Goal: Check status: Check status

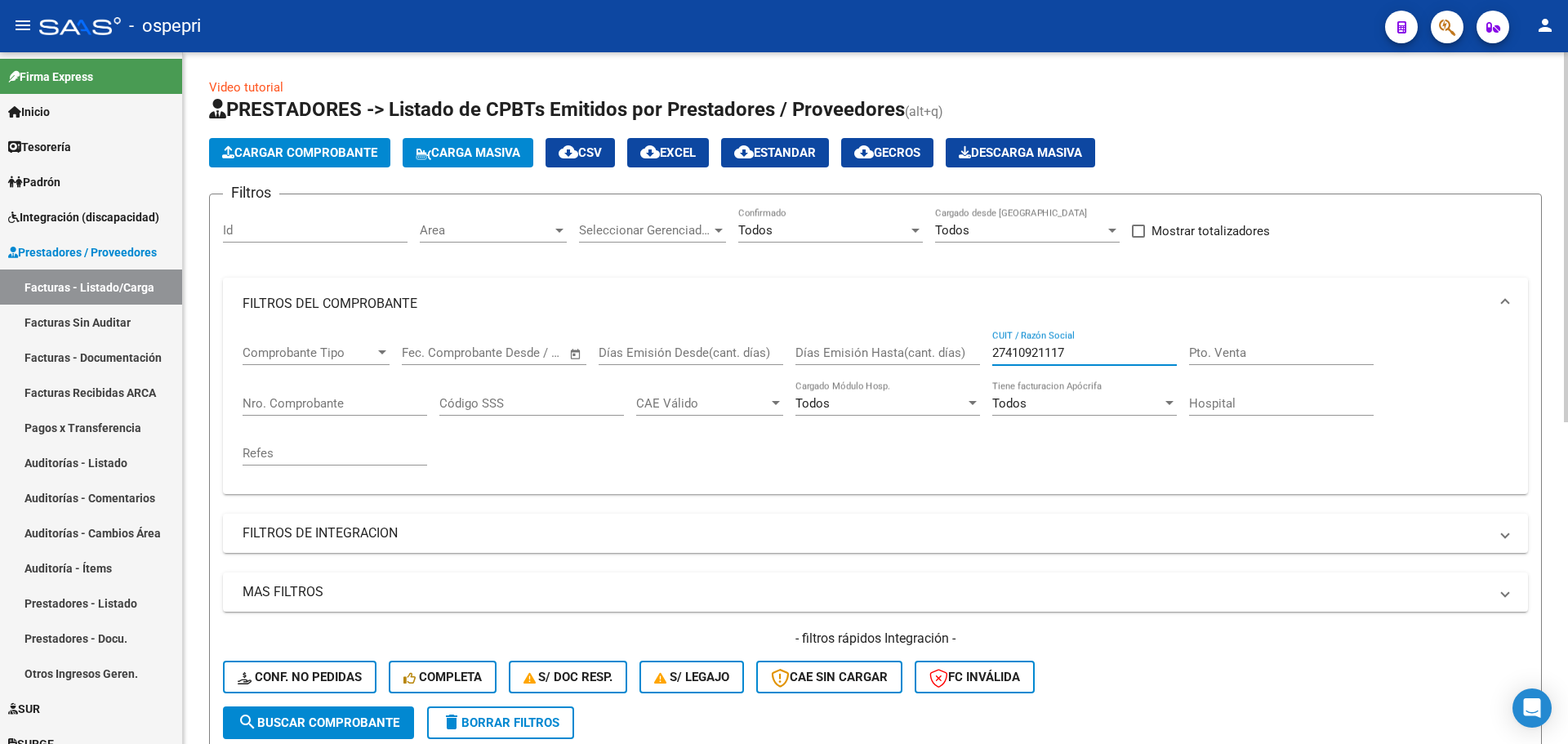
click at [777, 354] on input "27410921117" at bounding box center [1084, 352] width 185 height 15
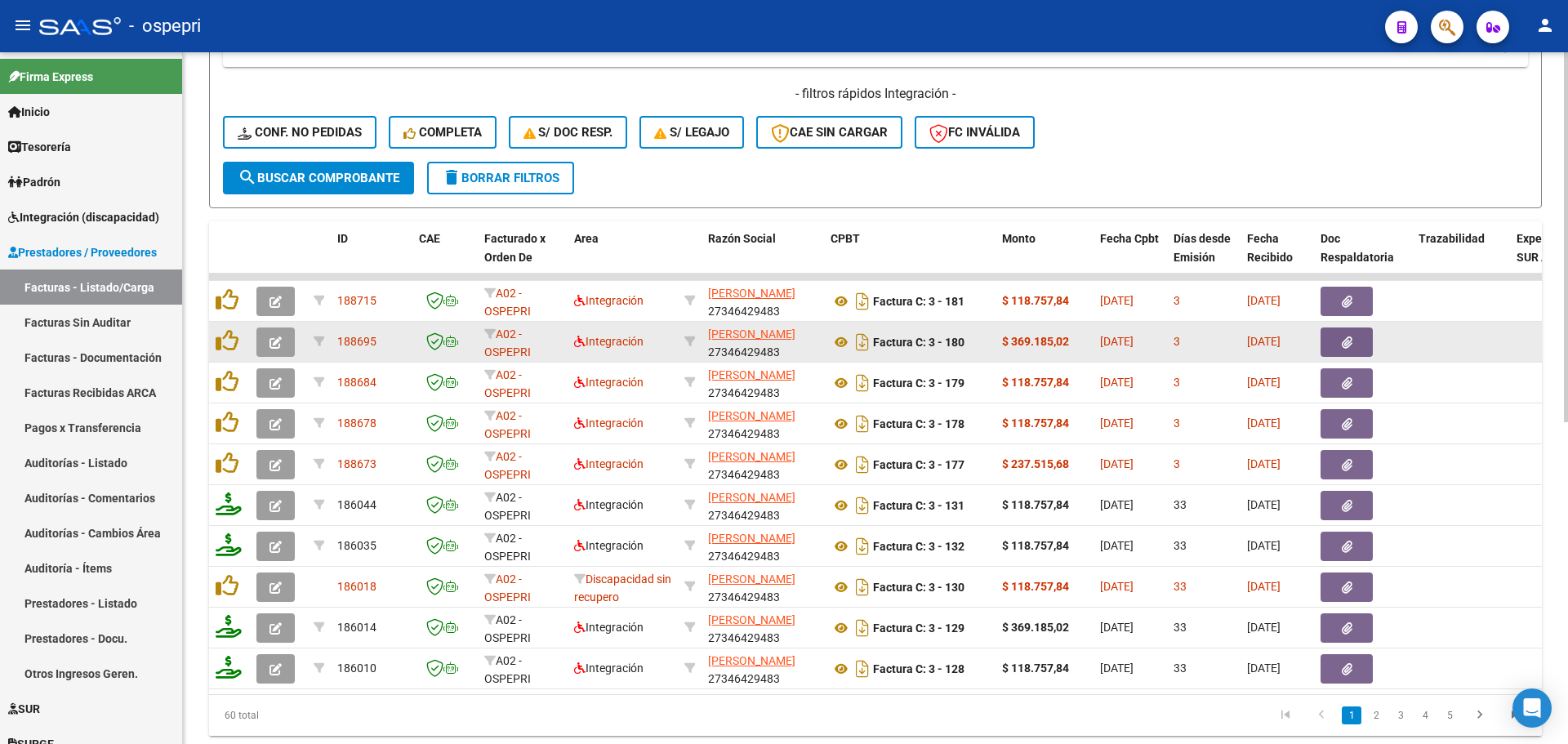
scroll to position [572, 0]
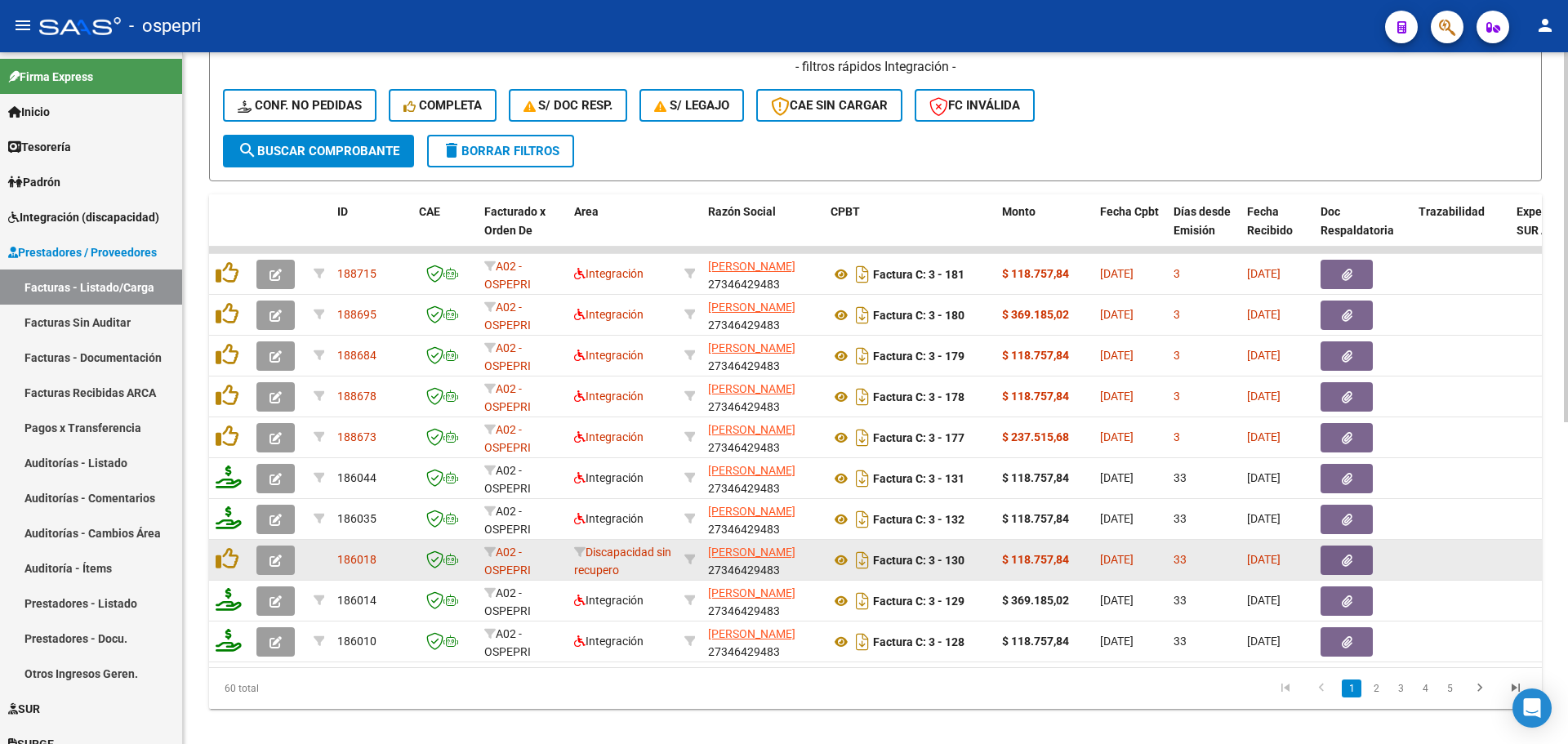
type input "27346429483"
click at [278, 403] on icon "button" at bounding box center [275, 560] width 12 height 12
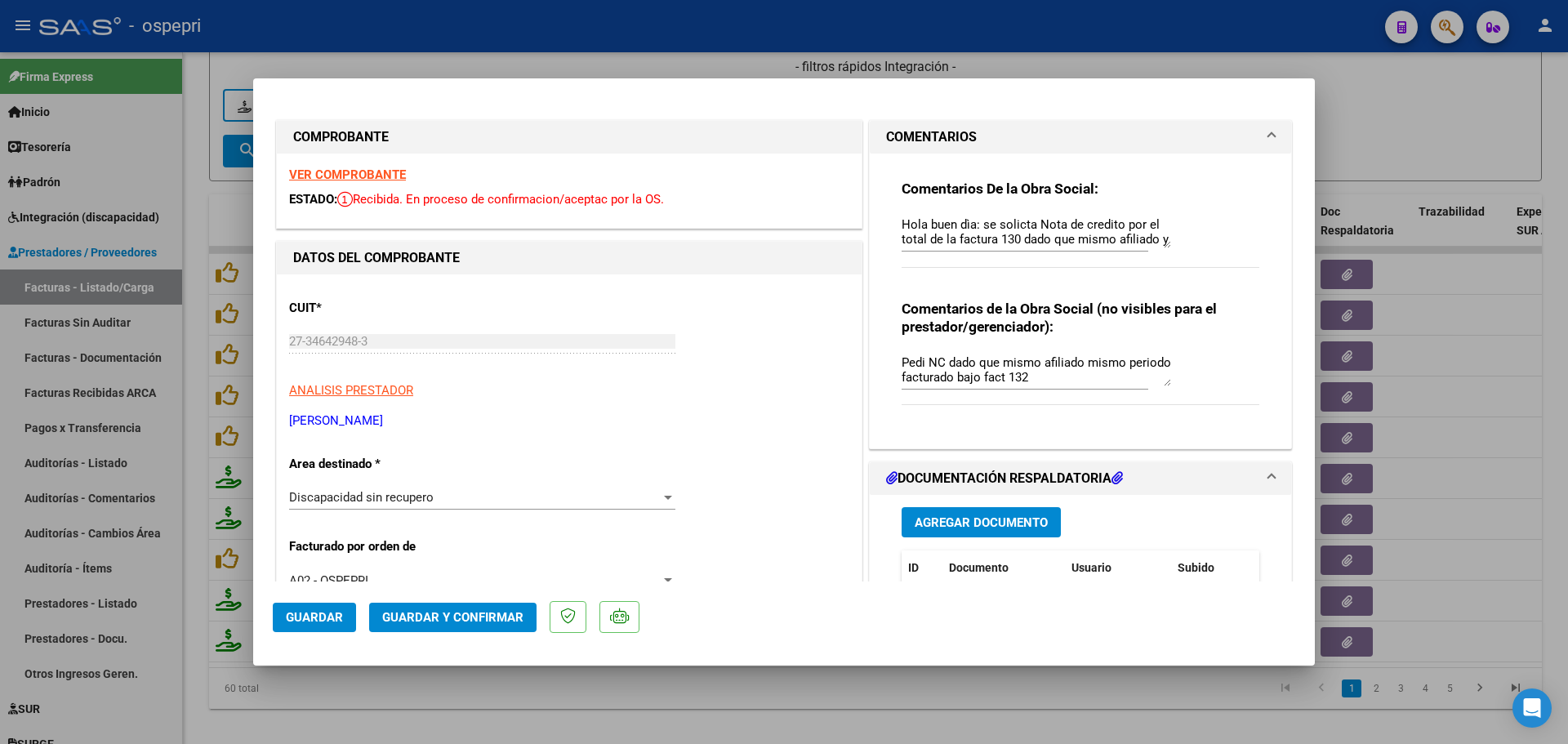
click at [777, 100] on div at bounding box center [784, 372] width 1568 height 744
type input "$ 0,00"
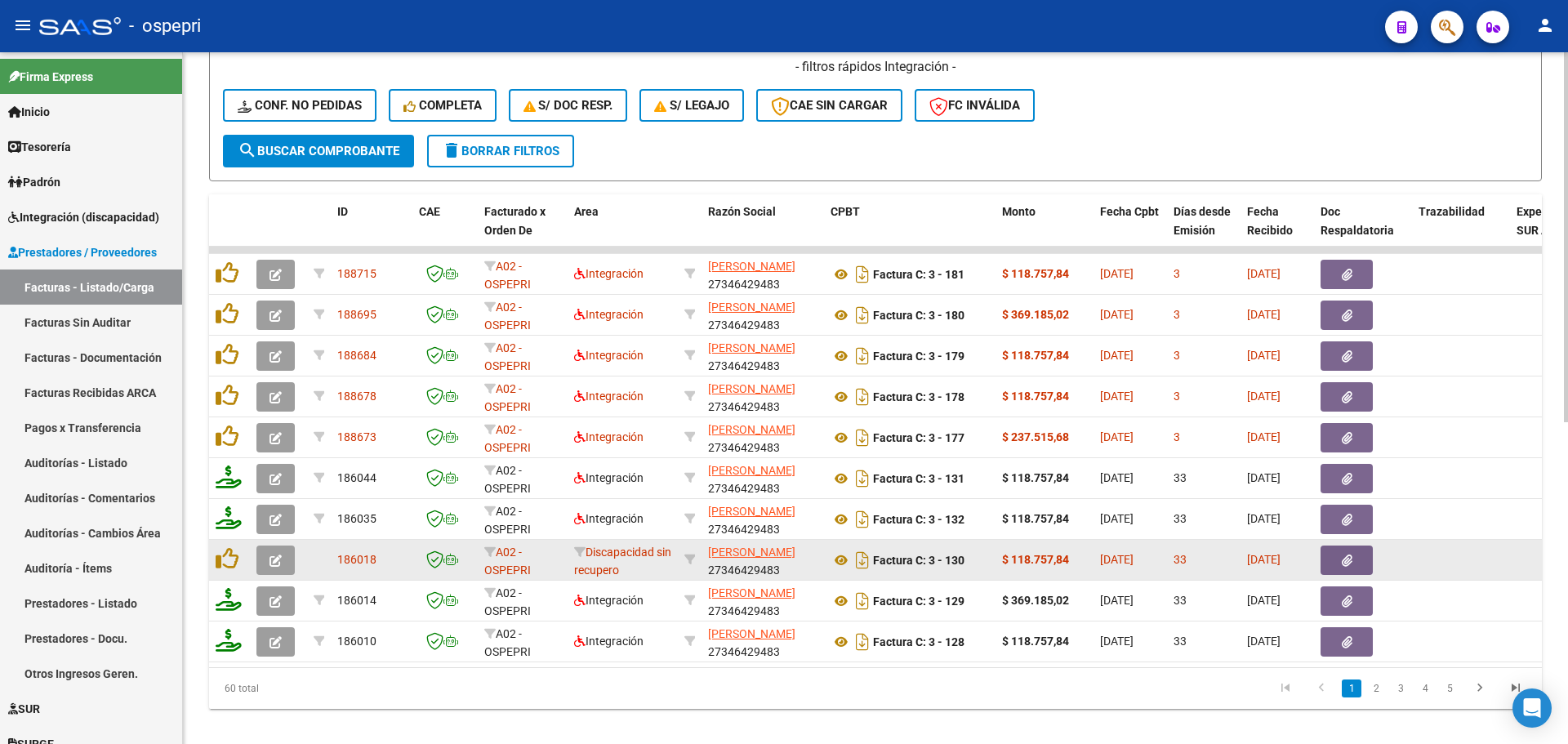
click at [271, 403] on icon "button" at bounding box center [275, 560] width 12 height 12
click at [269, 403] on icon "button" at bounding box center [275, 560] width 12 height 12
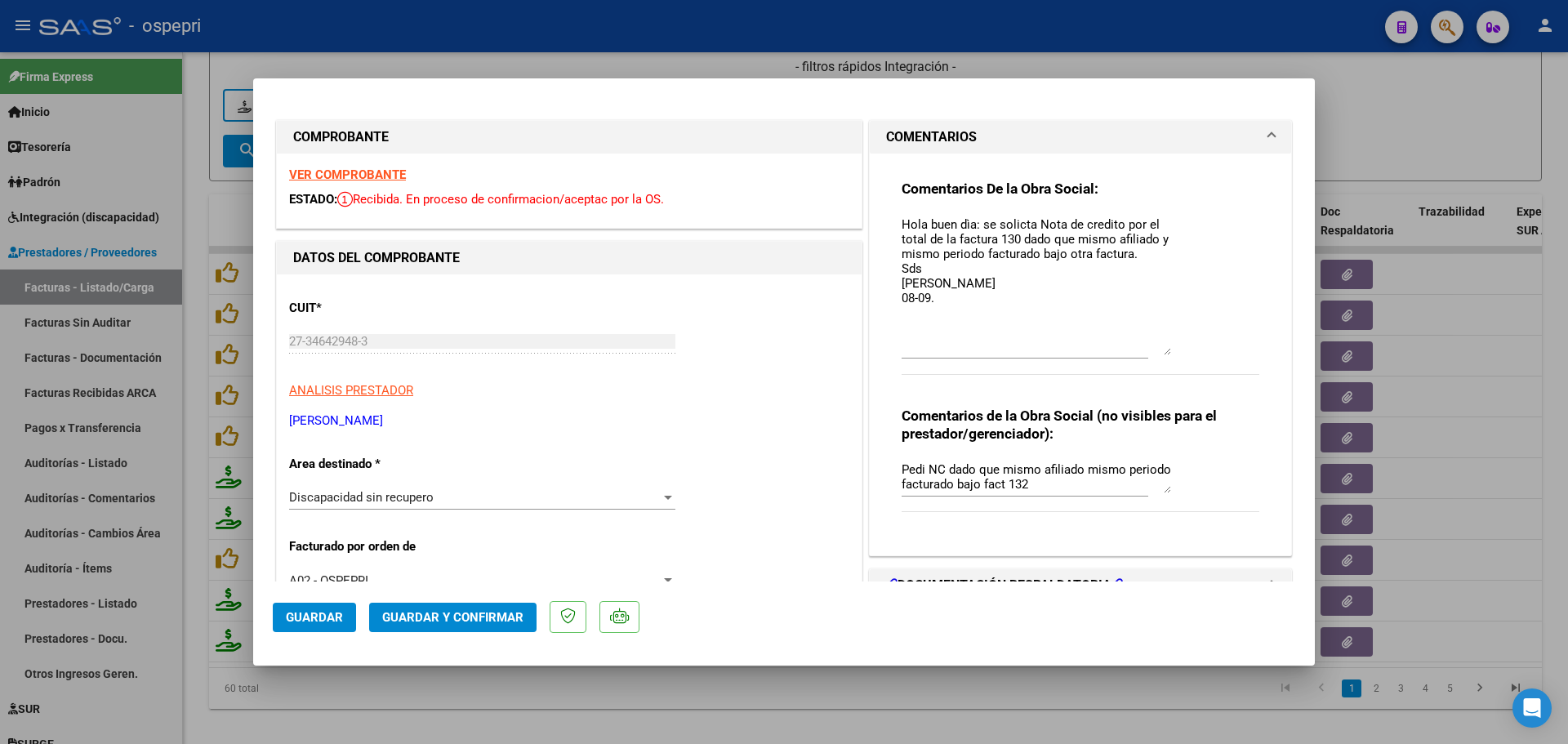
drag, startPoint x: 1159, startPoint y: 244, endPoint x: 1180, endPoint y: 351, distance: 109.0
click at [777, 351] on div "Comentarios De la Obra Social: Hola buen dìa: se solicta Nota de credito por el…" at bounding box center [1080, 285] width 358 height 212
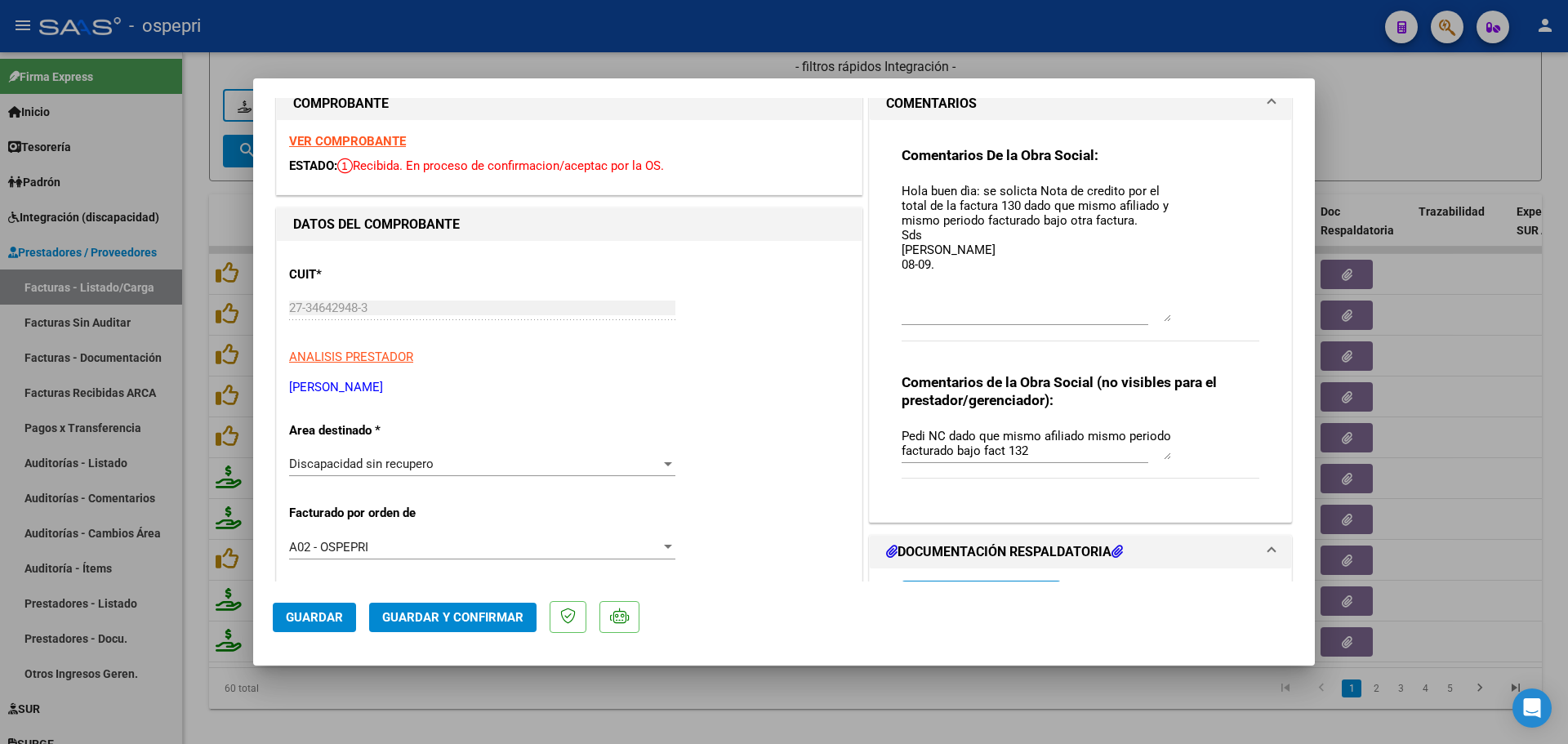
scroll to position [0, 0]
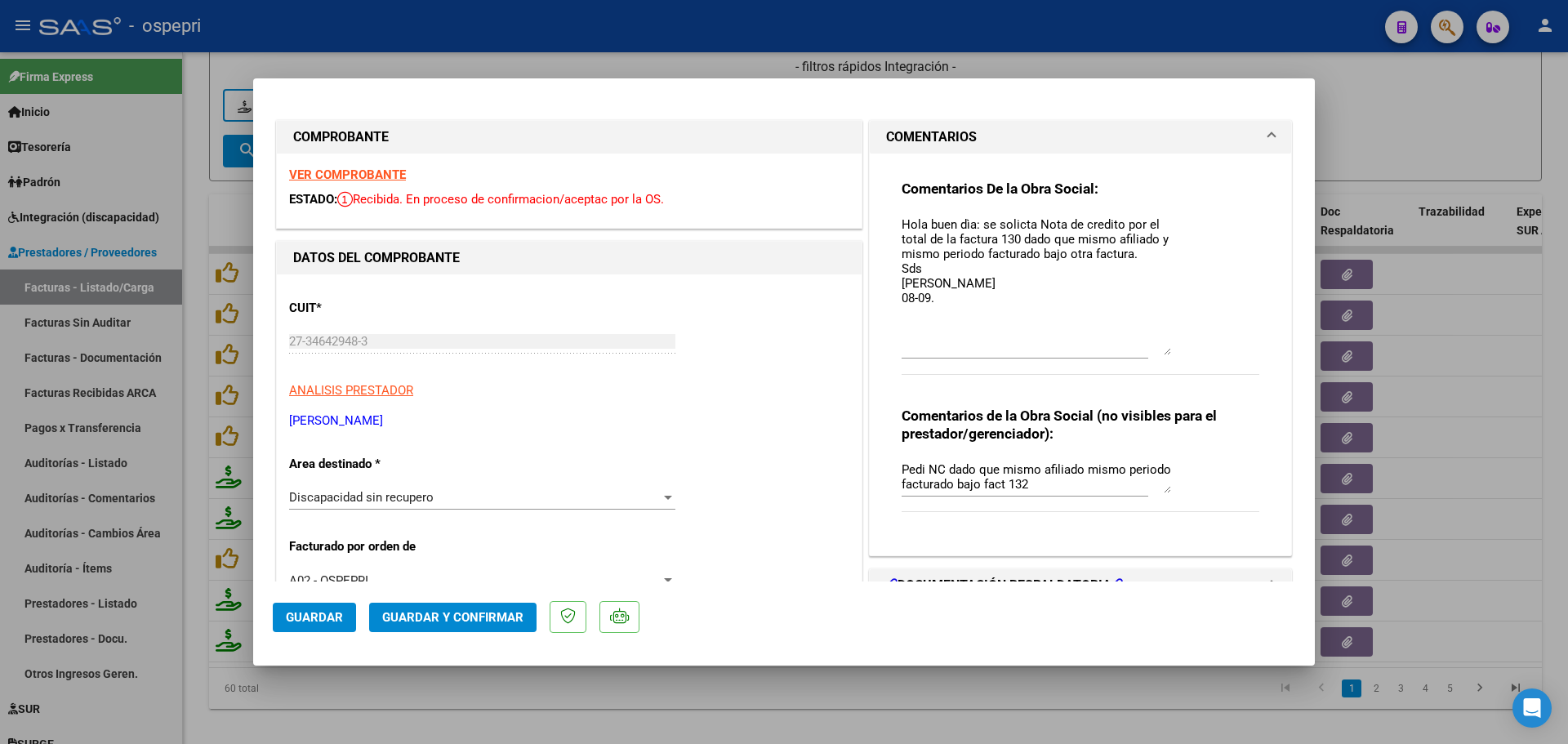
type input "$ 0,00"
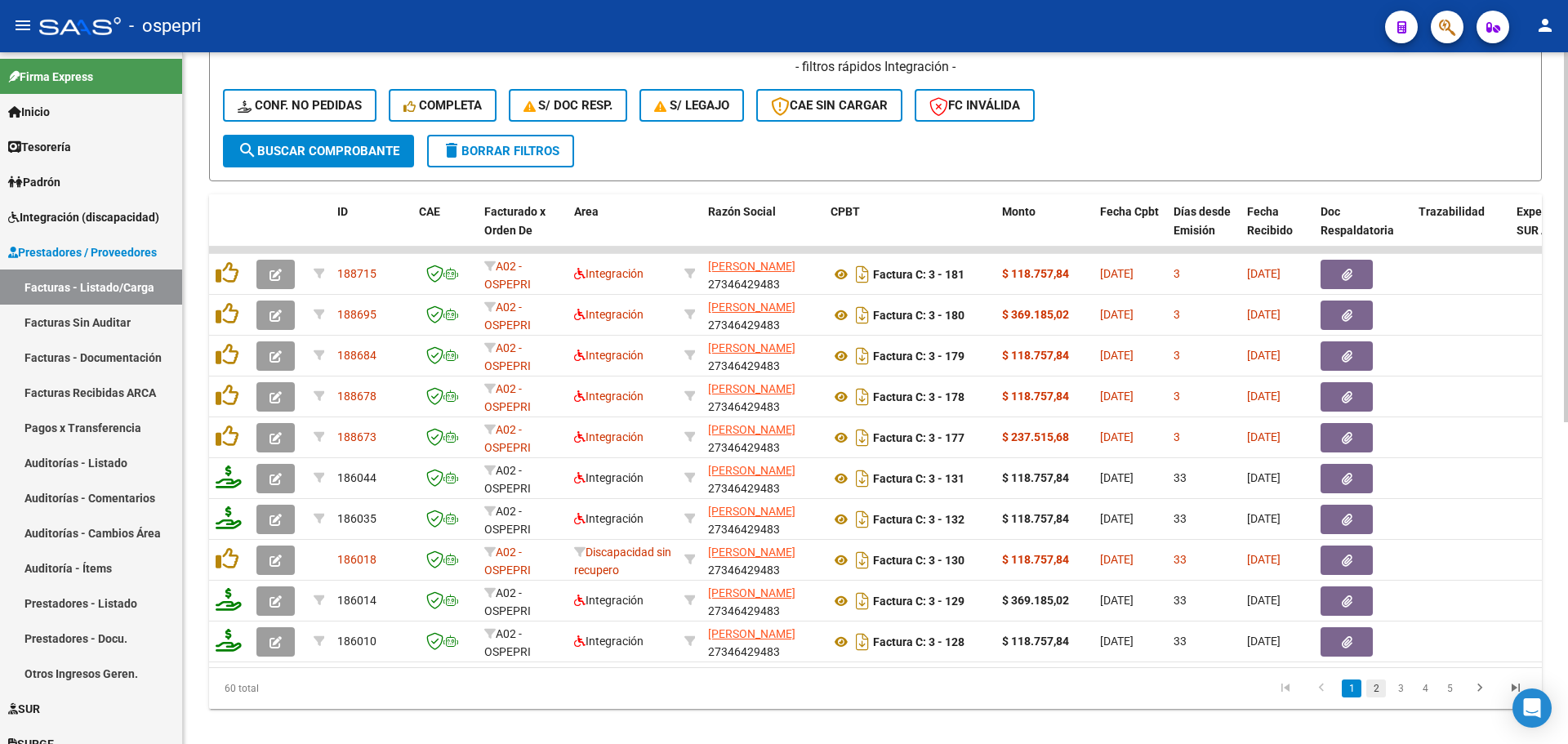
click at [777, 403] on link "2" at bounding box center [1376, 688] width 20 height 18
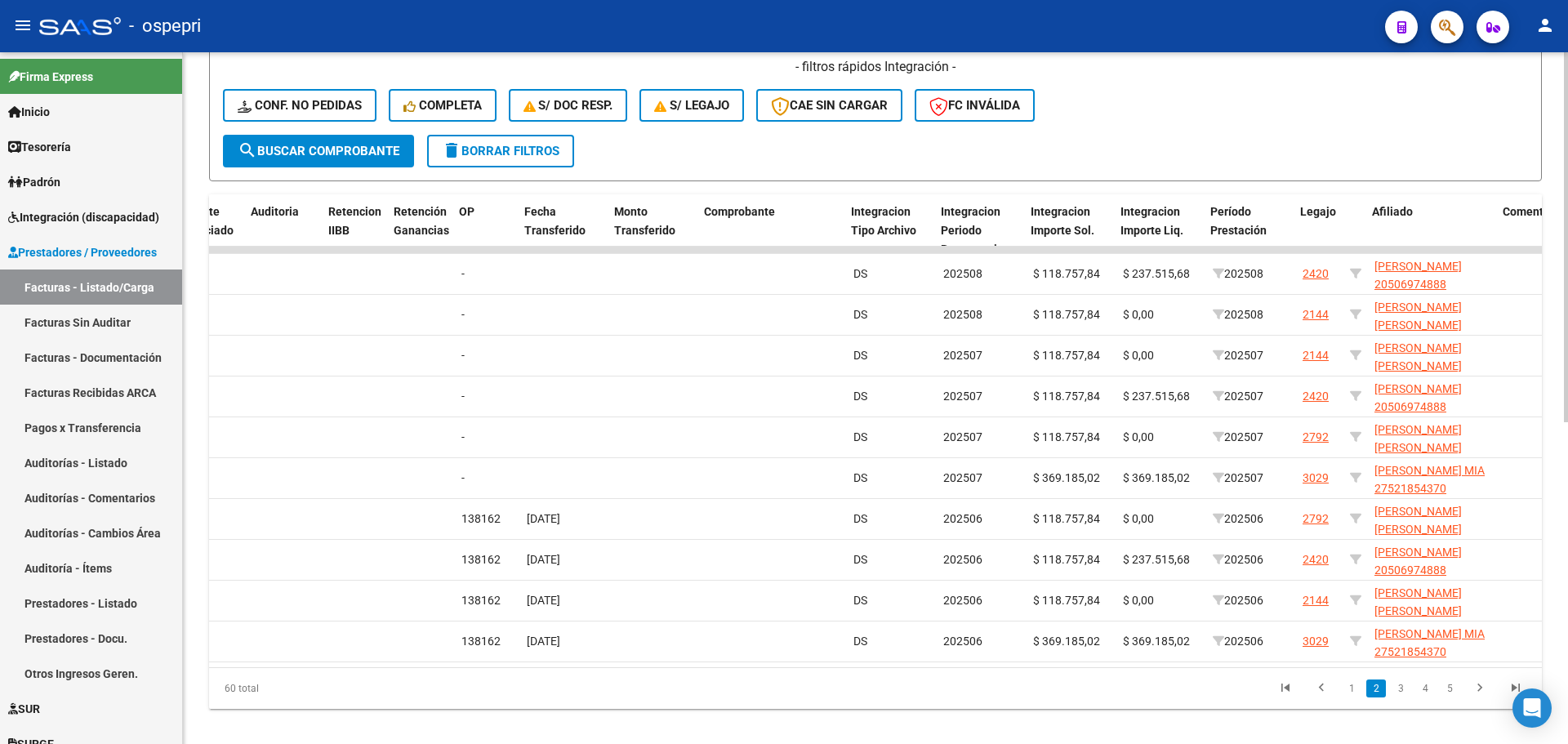
scroll to position [0, 1355]
click at [777, 403] on link "1" at bounding box center [1351, 688] width 20 height 18
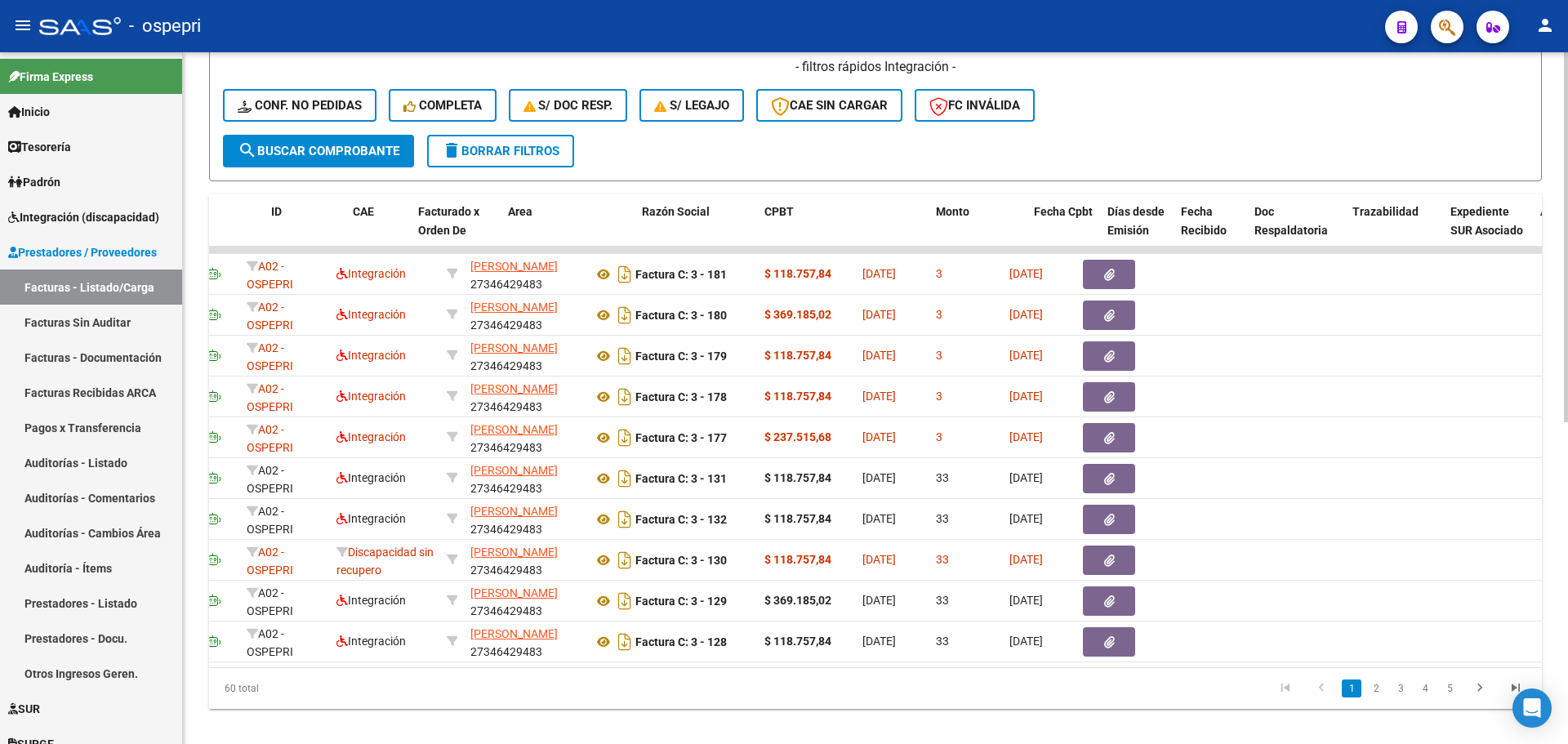
scroll to position [0, 0]
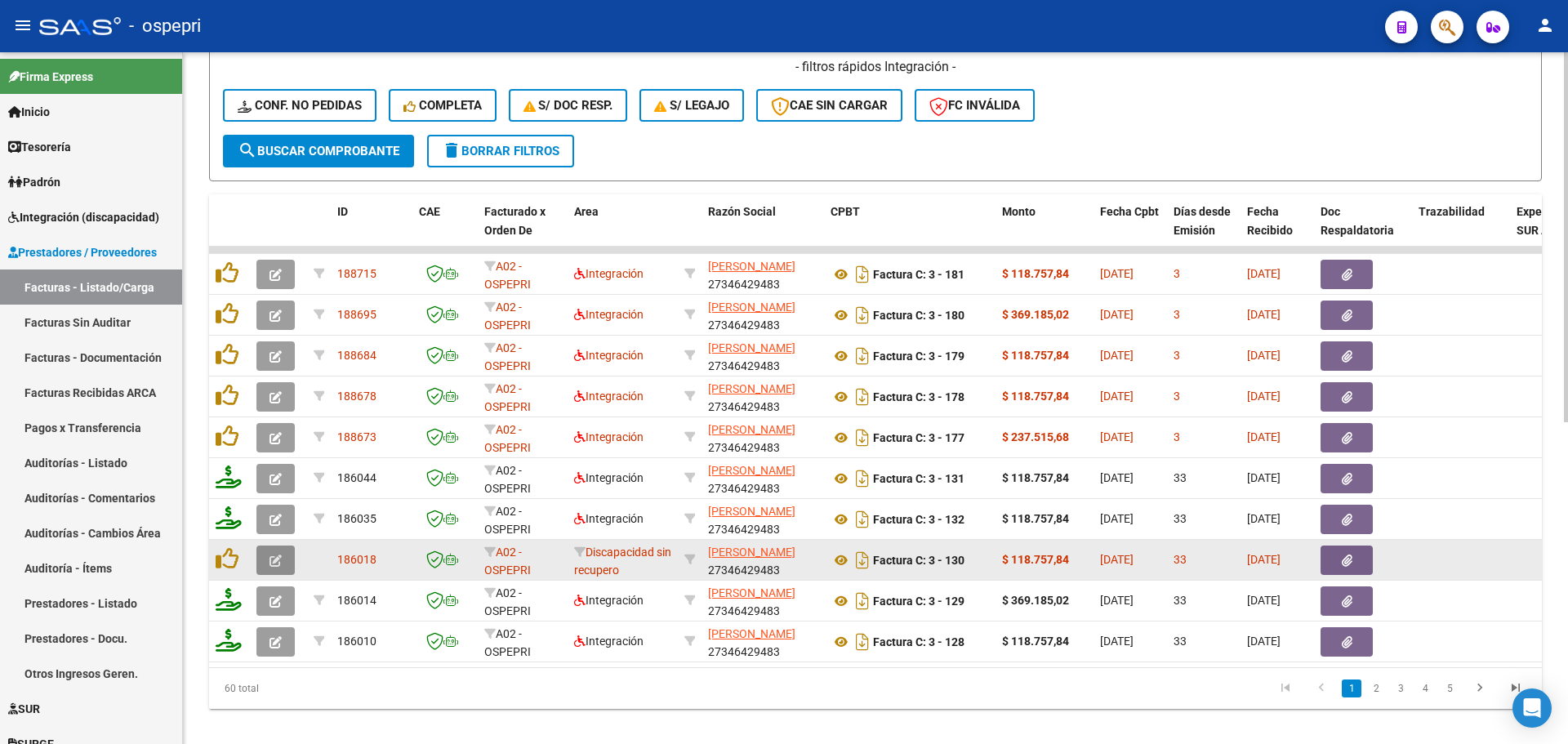
click at [274, 403] on icon "button" at bounding box center [275, 560] width 12 height 12
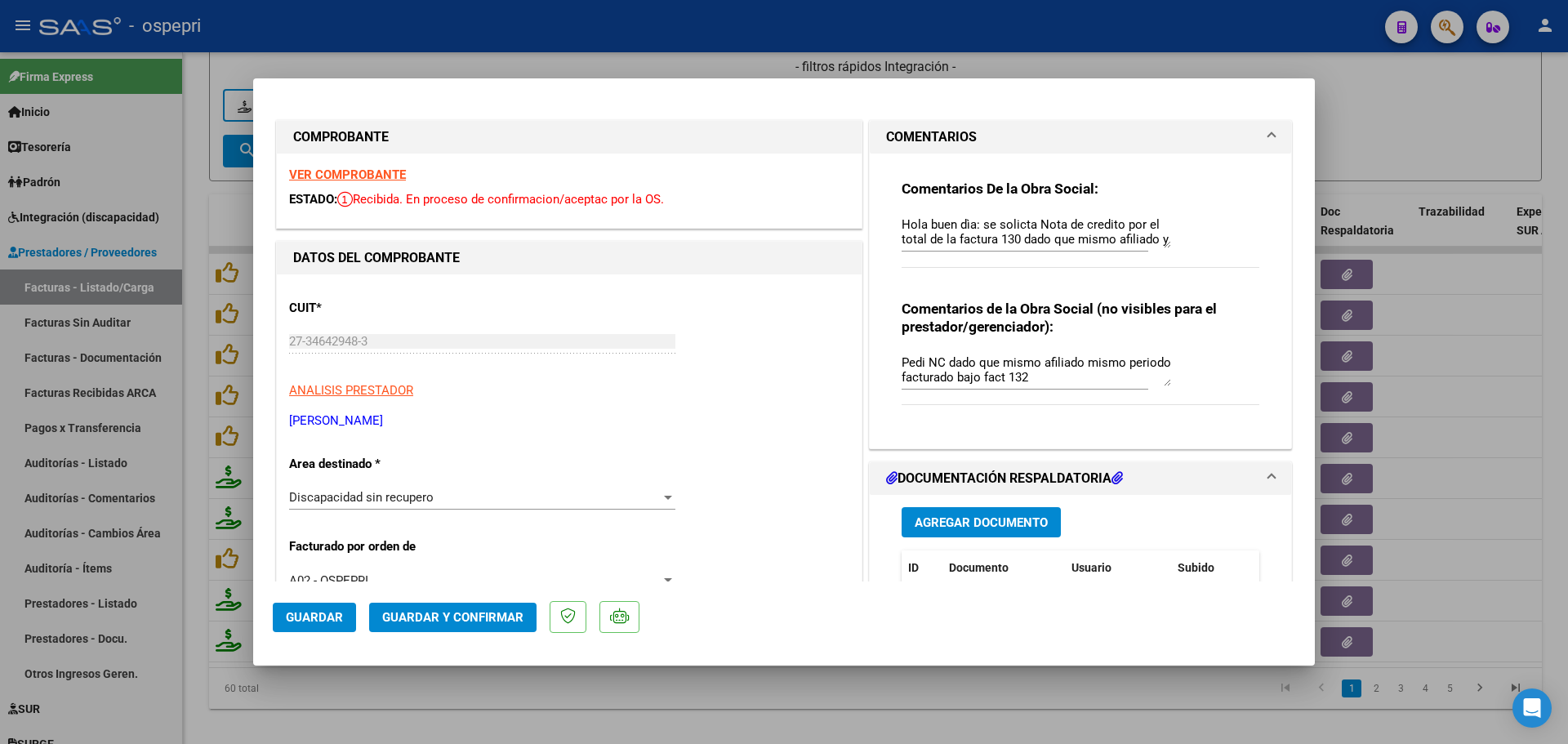
click at [339, 170] on strong "VER COMPROBANTE" at bounding box center [348, 174] width 117 height 15
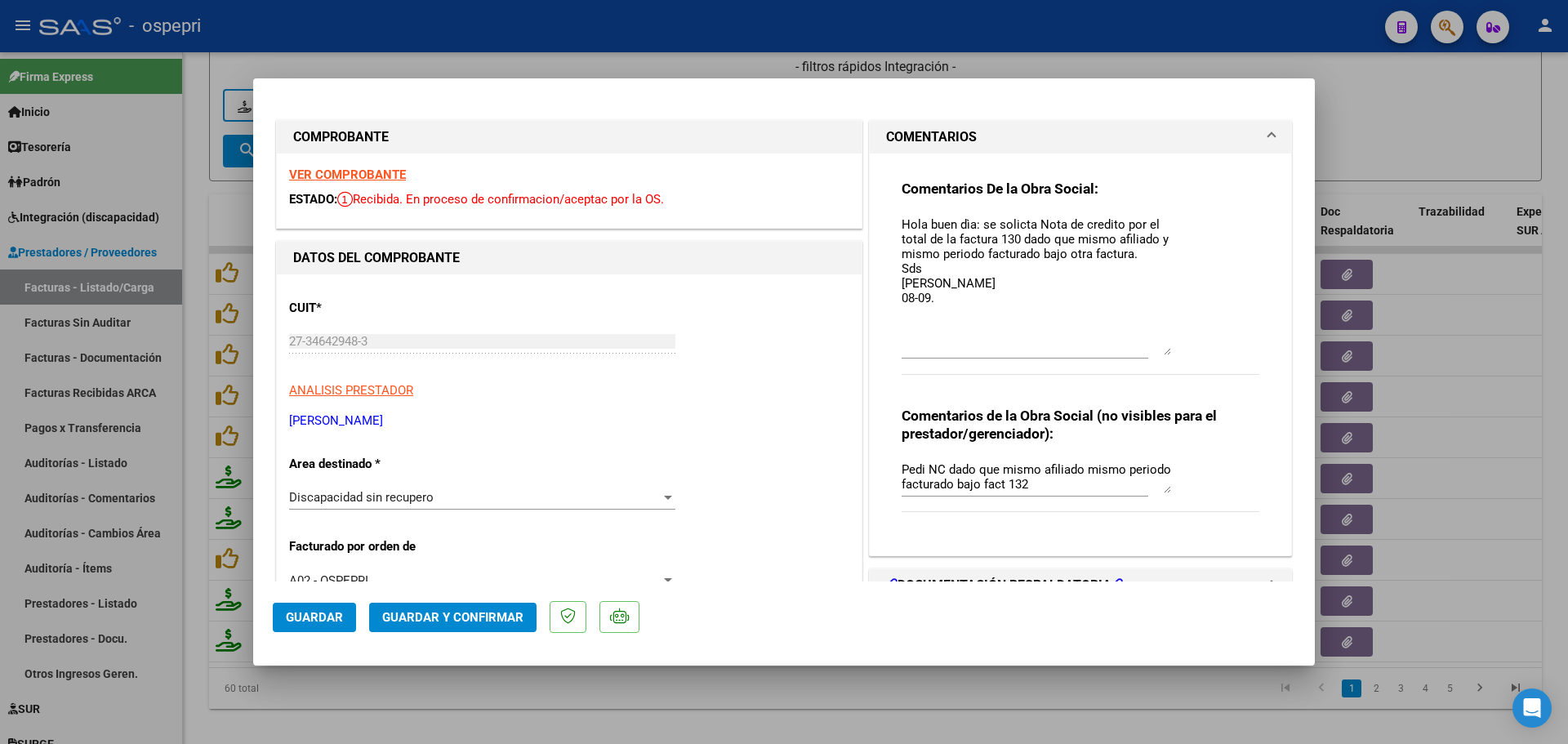
drag, startPoint x: 1161, startPoint y: 246, endPoint x: 1176, endPoint y: 354, distance: 109.0
click at [777, 354] on div "Comentarios De la Obra Social: Hola buen dìa: se solicta Nota de credito por el…" at bounding box center [1080, 285] width 358 height 212
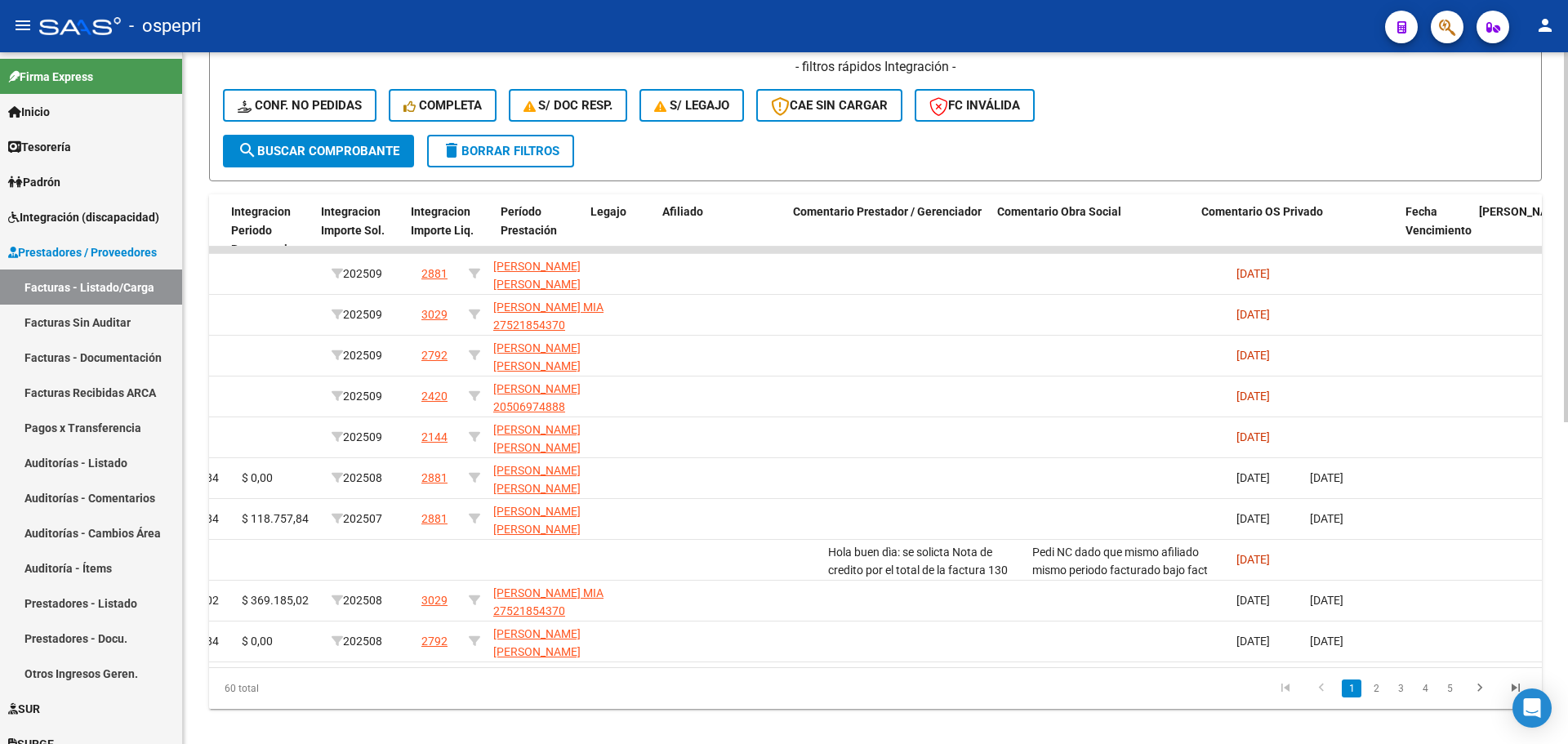
scroll to position [0, 2055]
